Goal: Information Seeking & Learning: Learn about a topic

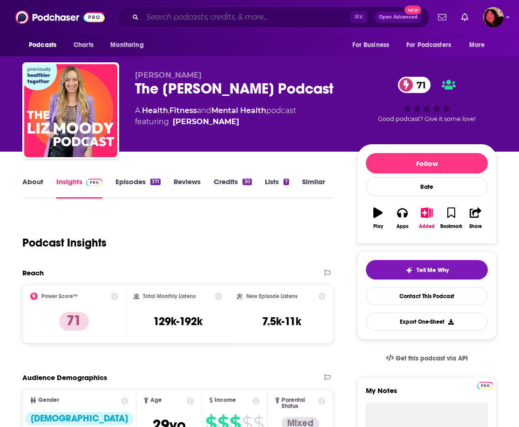
click at [192, 18] on input "Search podcasts, credits, & more..." at bounding box center [246, 17] width 208 height 15
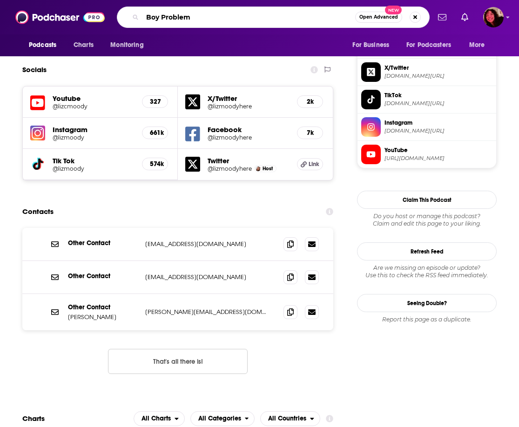
type input "Boy Problems"
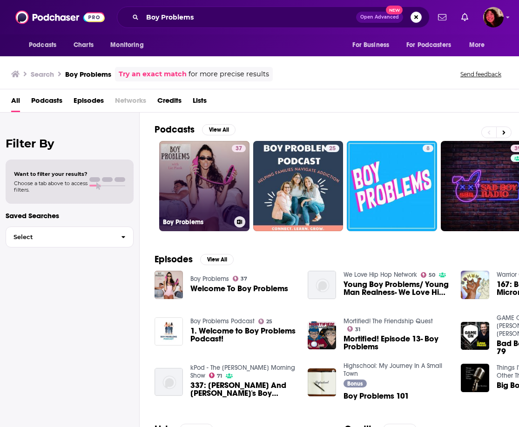
click at [194, 182] on link "37 Boy Problems" at bounding box center [204, 186] width 90 height 90
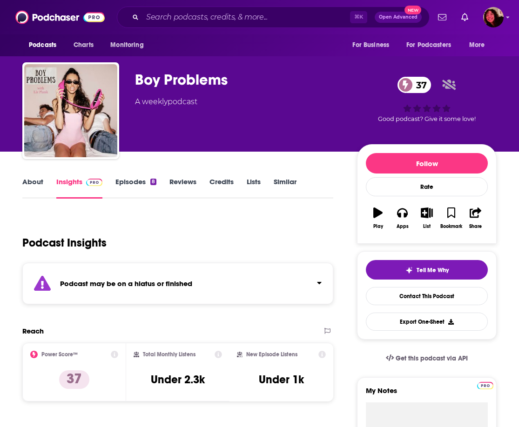
click at [80, 179] on link "Insights" at bounding box center [79, 187] width 46 height 21
click at [122, 180] on link "Episodes 8" at bounding box center [135, 187] width 41 height 21
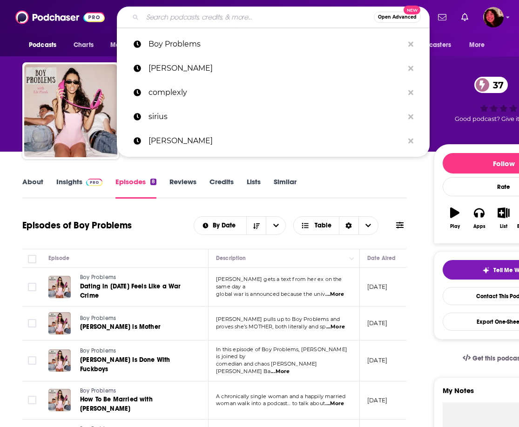
click at [248, 17] on input "Search podcasts, credits, & more..." at bounding box center [257, 17] width 231 height 15
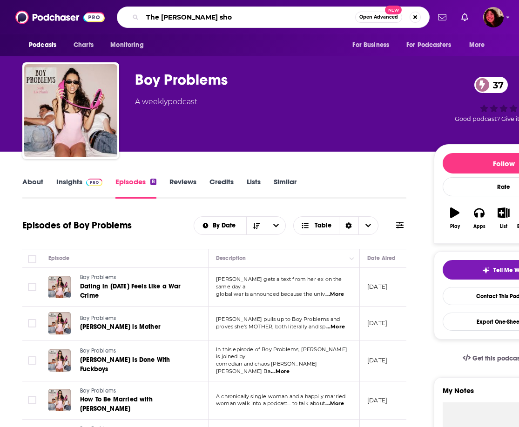
type input "The [PERSON_NAME] show"
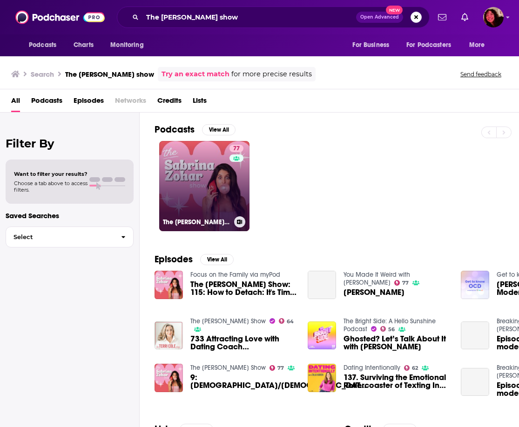
click at [192, 168] on link "77 The [PERSON_NAME] Show" at bounding box center [204, 186] width 90 height 90
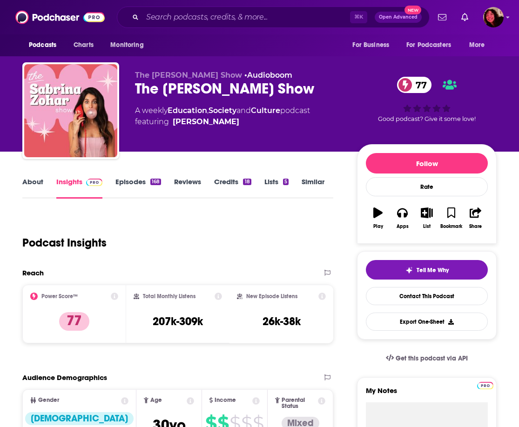
click at [80, 184] on link "Insights" at bounding box center [79, 187] width 46 height 21
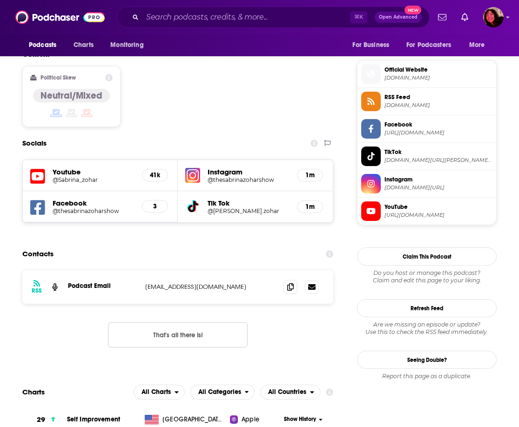
scroll to position [731, 0]
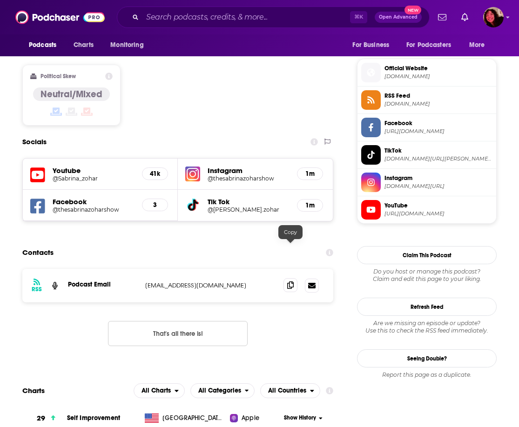
click at [291, 282] on icon at bounding box center [290, 285] width 7 height 7
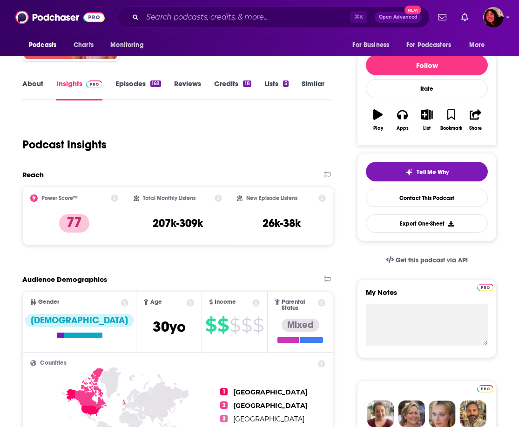
scroll to position [0, 0]
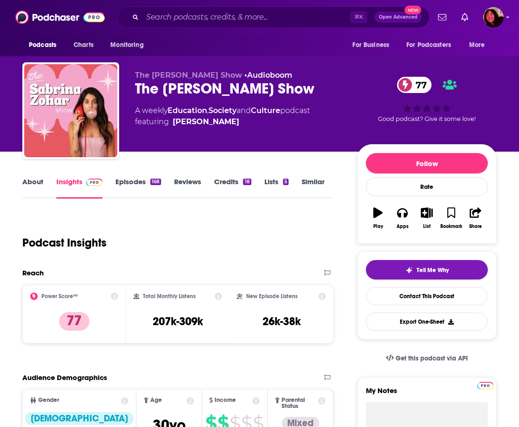
click at [33, 181] on link "About" at bounding box center [32, 187] width 21 height 21
